Goal: Transaction & Acquisition: Purchase product/service

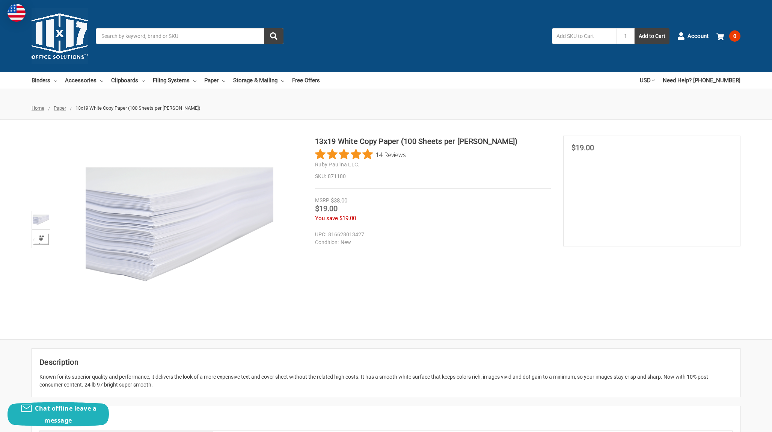
click at [65, 106] on span "Paper" at bounding box center [60, 108] width 12 height 6
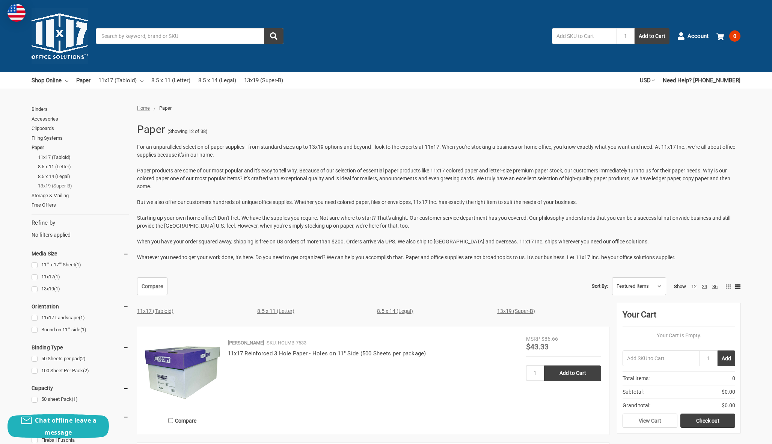
click at [59, 183] on link "13x19 (Super-B)" at bounding box center [83, 186] width 91 height 10
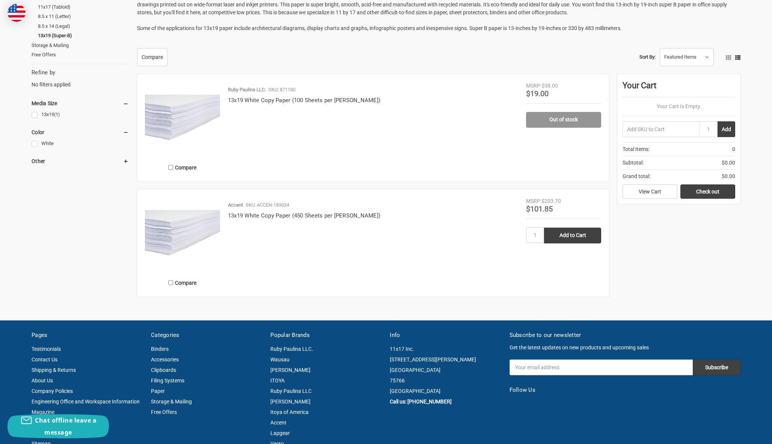
click at [324, 209] on div "Accent SKU: ACCEN-189034" at bounding box center [373, 206] width 290 height 10
click at [320, 213] on link "13x19 White Copy Paper (450 Sheets per [PERSON_NAME])" at bounding box center [304, 215] width 153 height 7
